Goal: Task Accomplishment & Management: Use online tool/utility

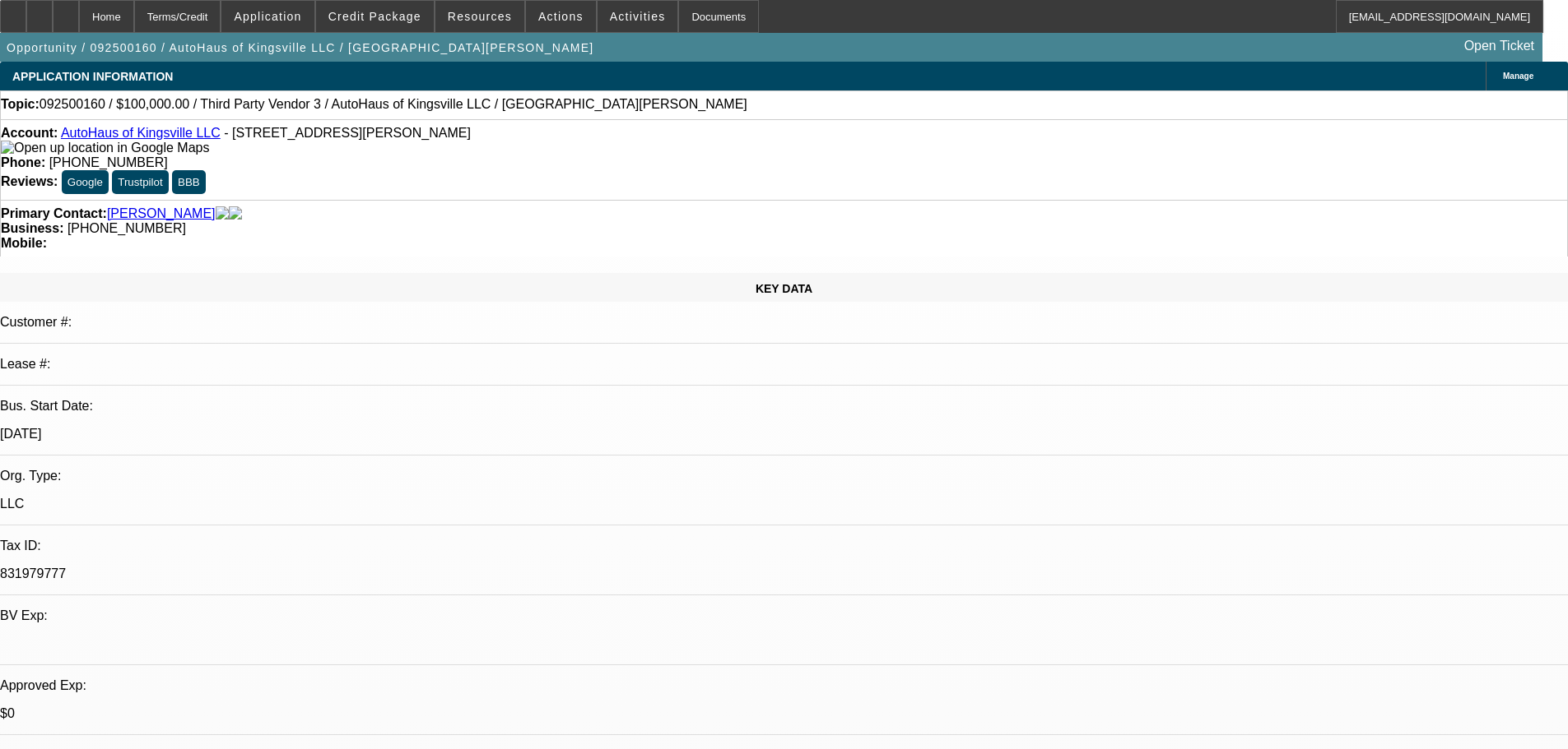
select select "0"
select select "2"
select select "0.1"
select select "4"
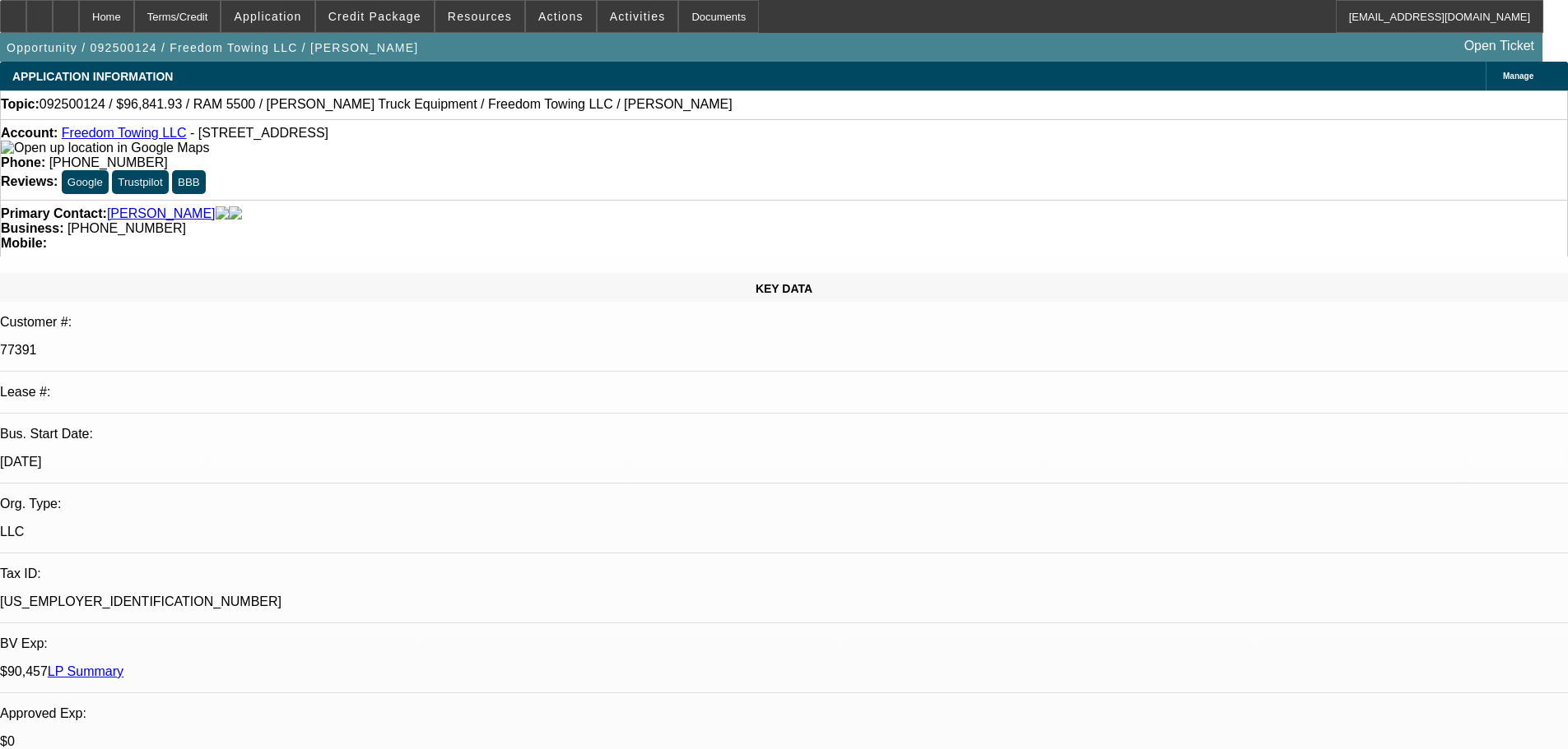
select select "0"
select select "2"
select select "0.1"
select select "4"
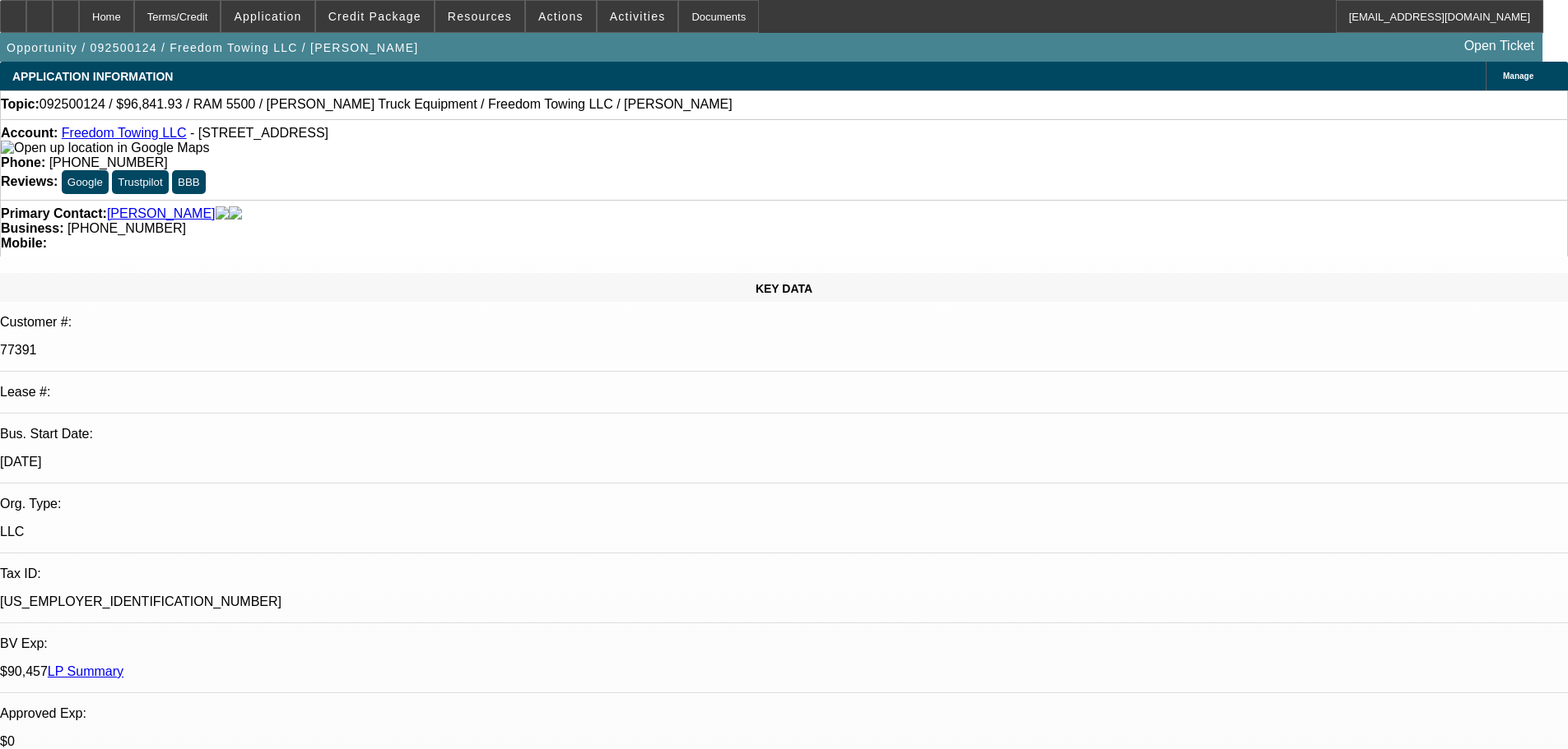
scroll to position [740, 0]
